Goal: Task Accomplishment & Management: Manage account settings

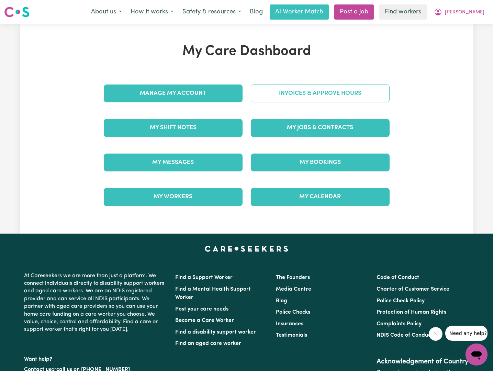
click at [322, 100] on link "Invoices & Approve Hours" at bounding box center [320, 93] width 139 height 18
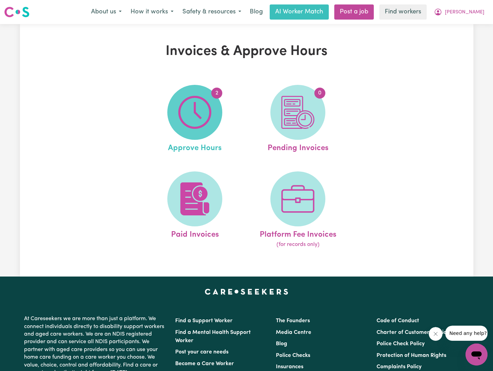
click at [195, 118] on img at bounding box center [194, 112] width 33 height 33
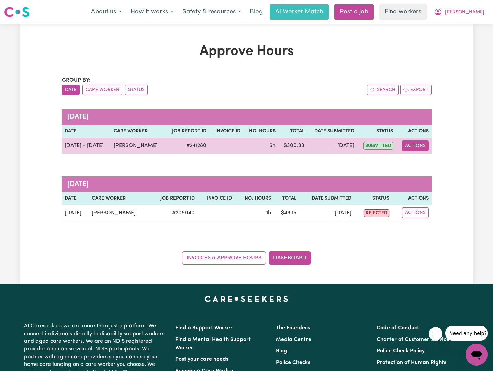
click at [418, 146] on button "Actions" at bounding box center [415, 145] width 27 height 11
click at [422, 160] on link "View Job Report" at bounding box center [432, 162] width 59 height 14
select select "pm"
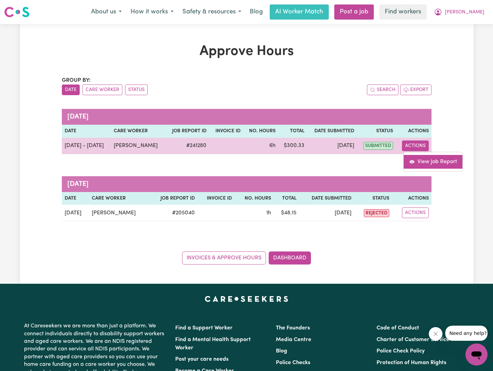
select select "pm"
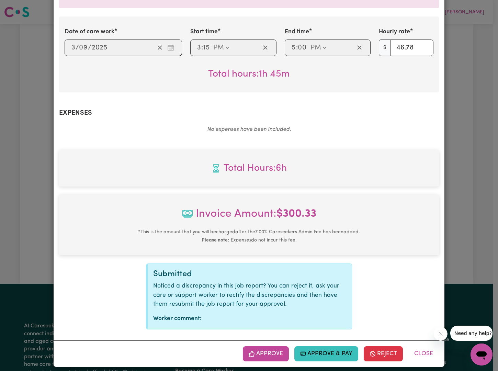
scroll to position [251, 0]
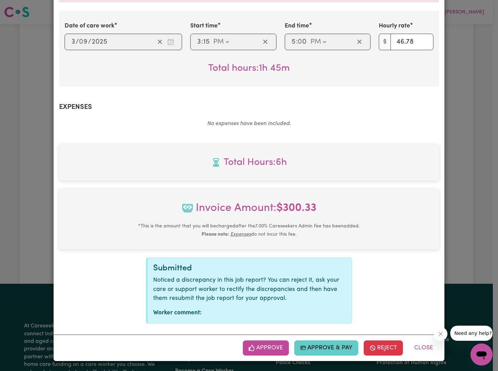
click at [331, 351] on button "Approve & Pay" at bounding box center [326, 347] width 64 height 15
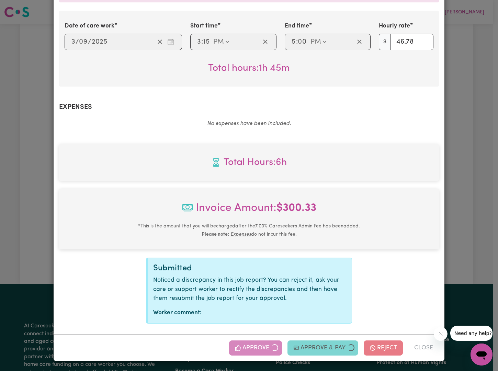
select select "card_1L8M4AB2z0xKyepBMItFPAhl"
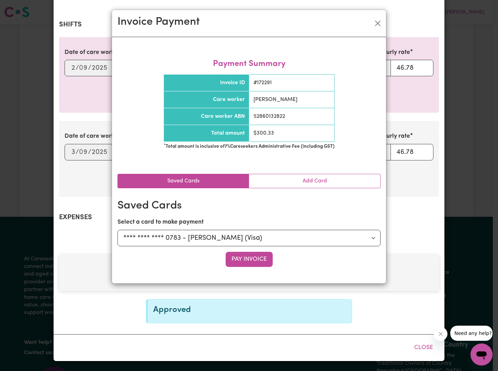
scroll to position [141, 0]
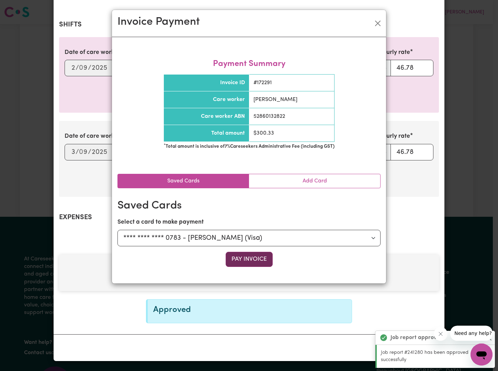
click at [250, 262] on button "Pay Invoice" at bounding box center [249, 259] width 47 height 15
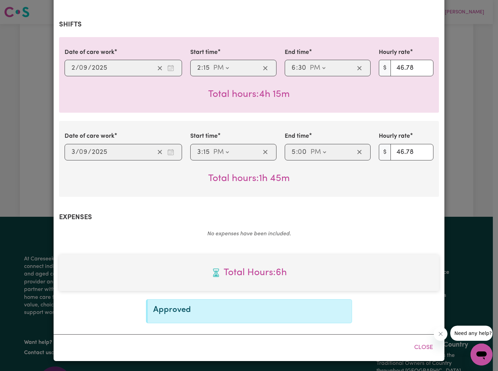
click at [378, 20] on div "Invoice Payment" at bounding box center [249, 6] width 274 height 27
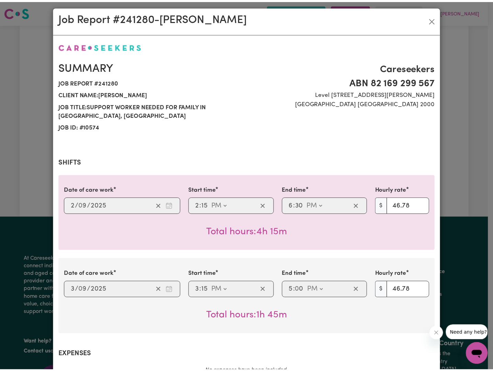
scroll to position [0, 0]
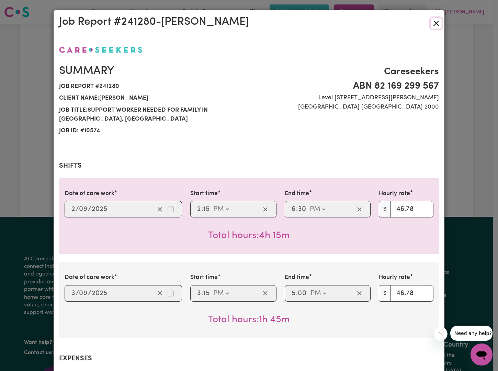
click at [432, 25] on button "Close" at bounding box center [435, 23] width 11 height 11
